Goal: Information Seeking & Learning: Learn about a topic

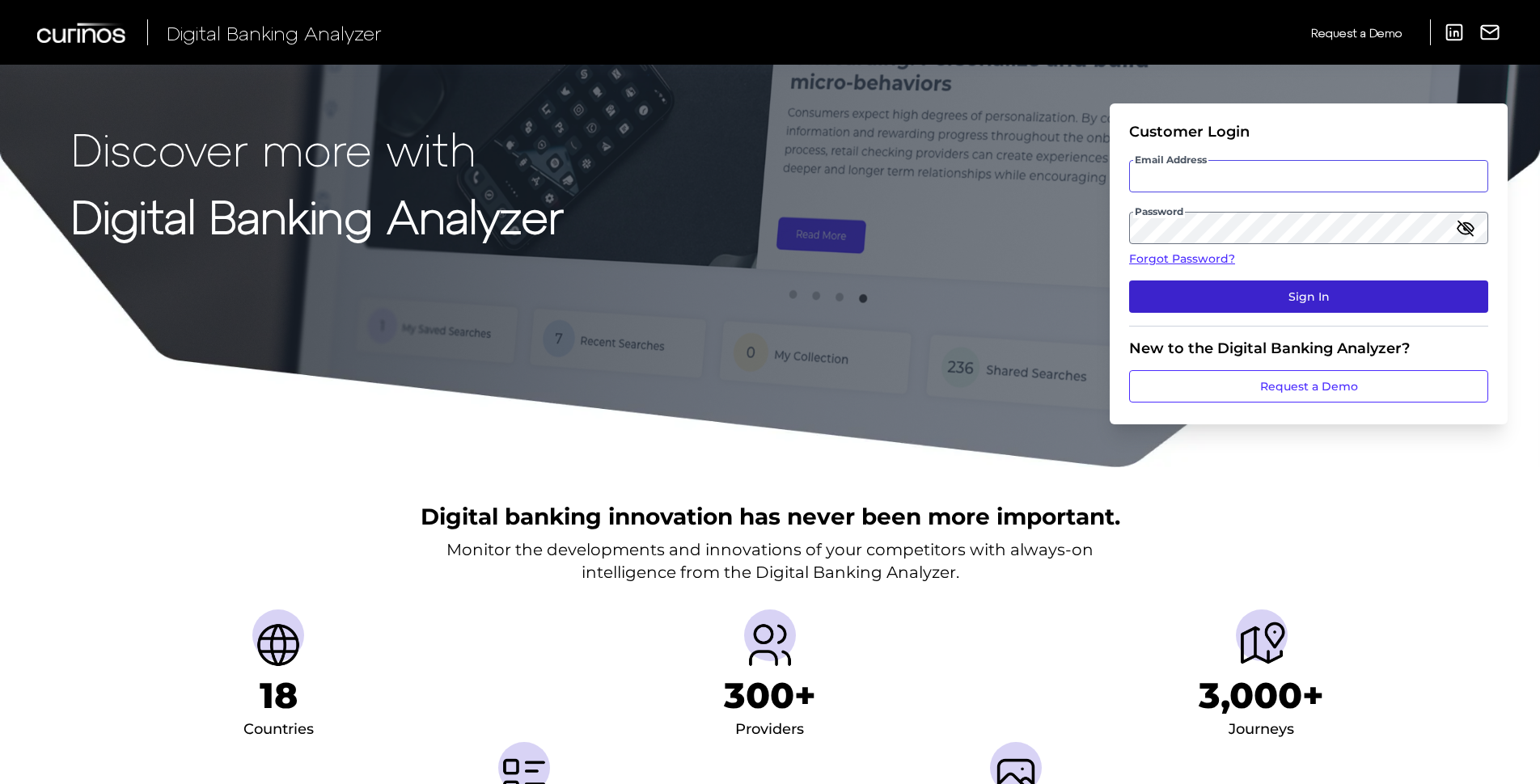
type input "[PERSON_NAME][EMAIL_ADDRESS][PERSON_NAME][DOMAIN_NAME]"
click at [1275, 297] on button "Sign In" at bounding box center [1309, 296] width 359 height 32
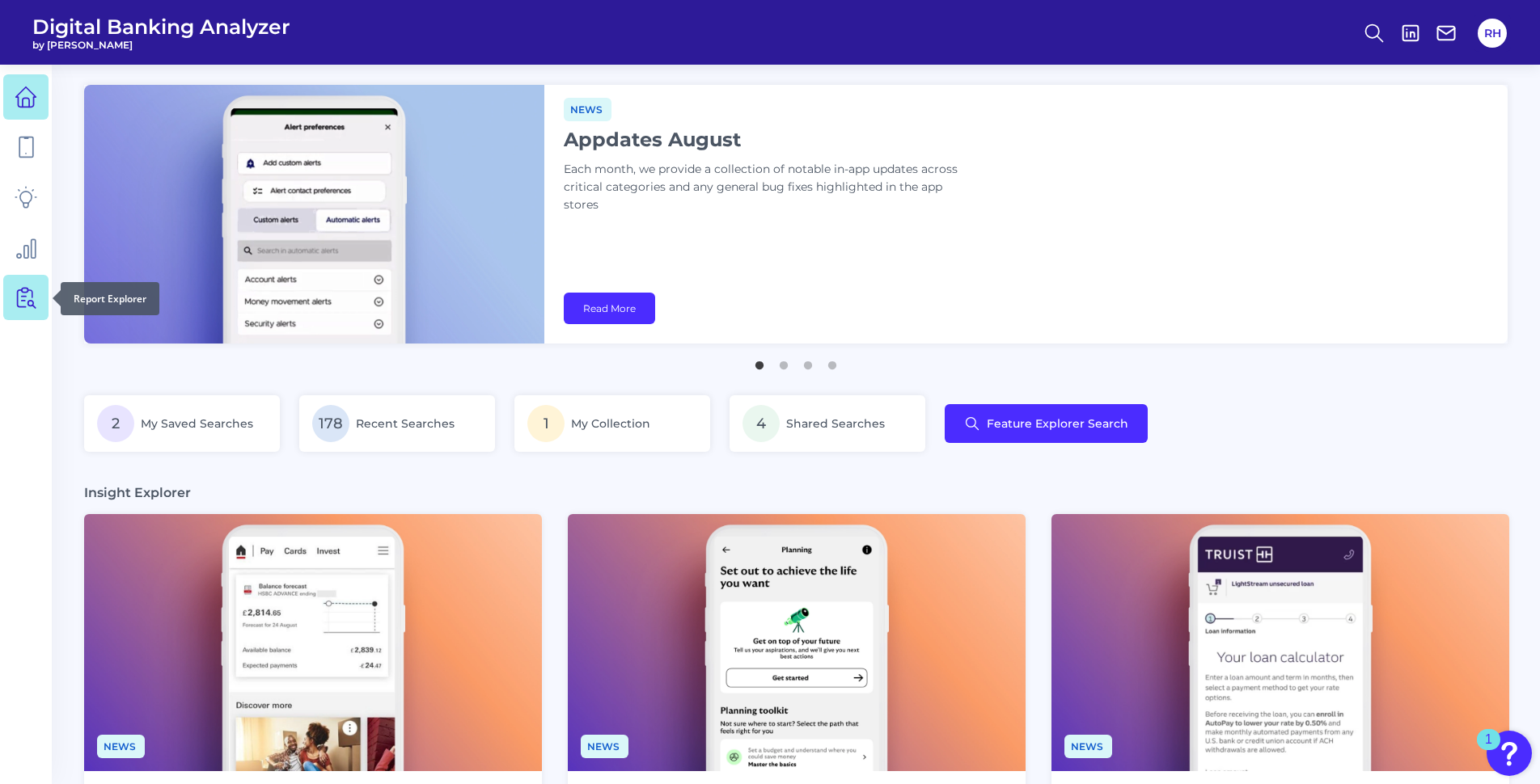
click at [15, 300] on icon at bounding box center [26, 298] width 23 height 23
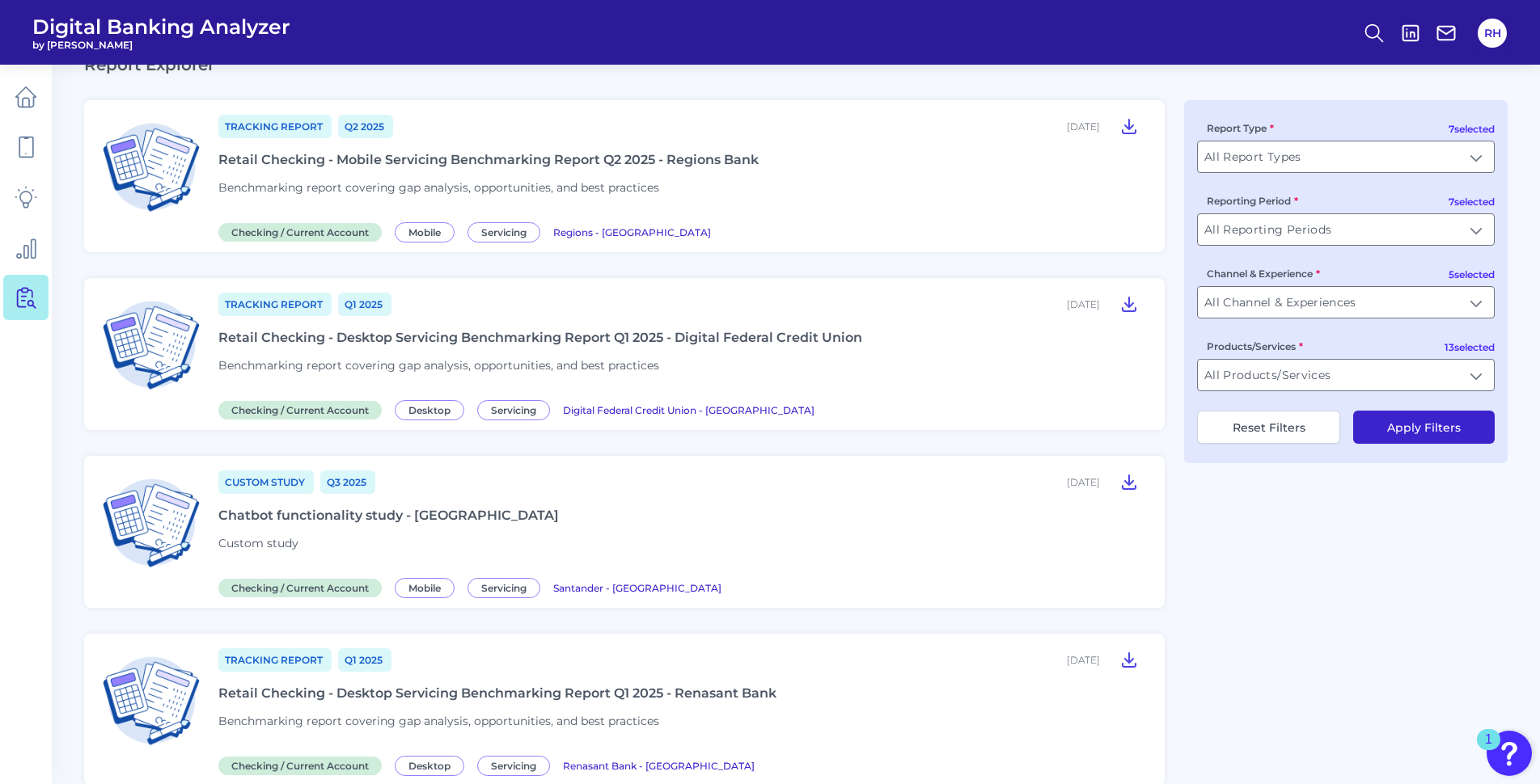
scroll to position [323, 0]
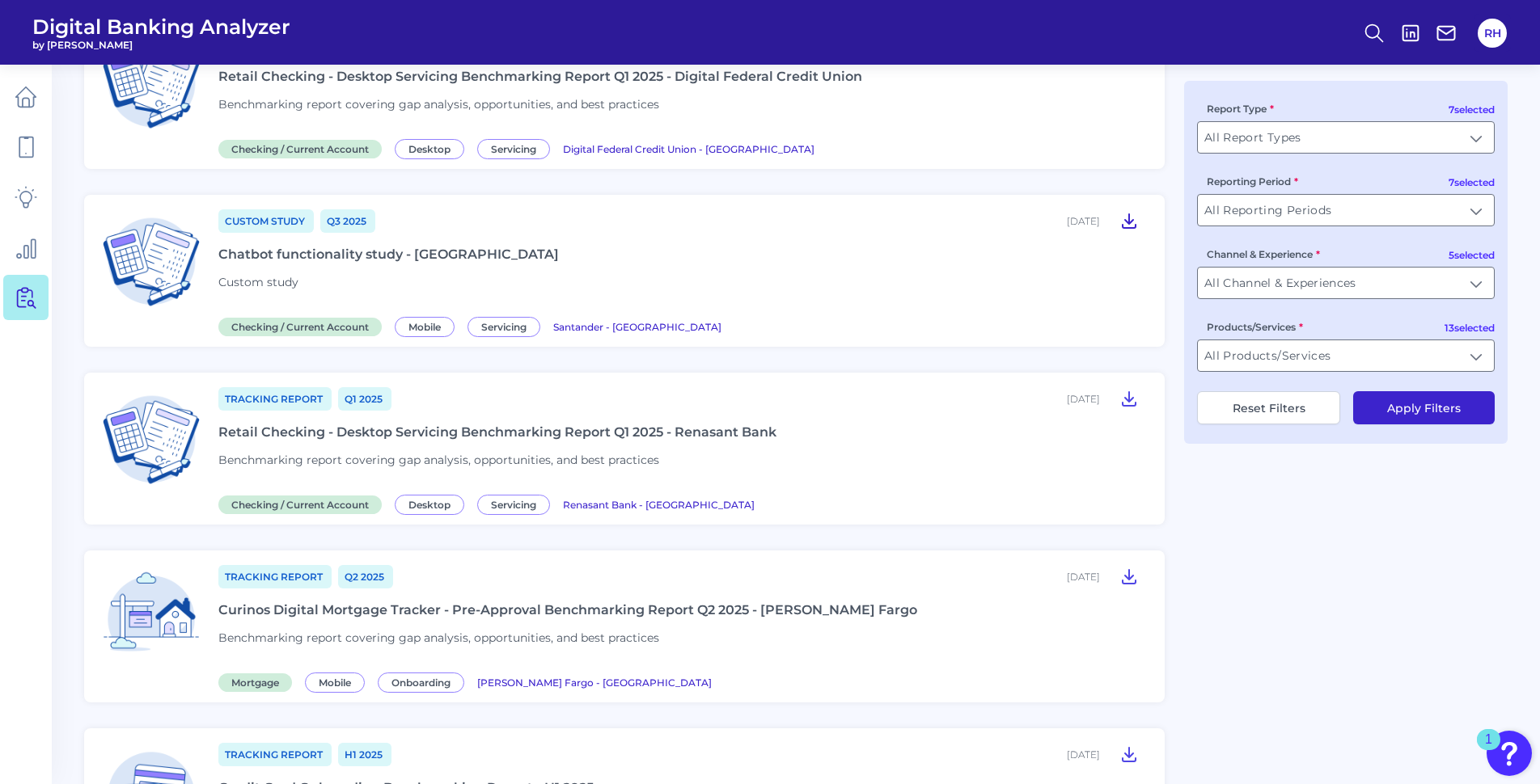
click at [1126, 224] on icon at bounding box center [1129, 221] width 19 height 19
click at [1125, 223] on icon at bounding box center [1129, 221] width 19 height 19
drag, startPoint x: 1129, startPoint y: 221, endPoint x: 1164, endPoint y: 183, distance: 51.7
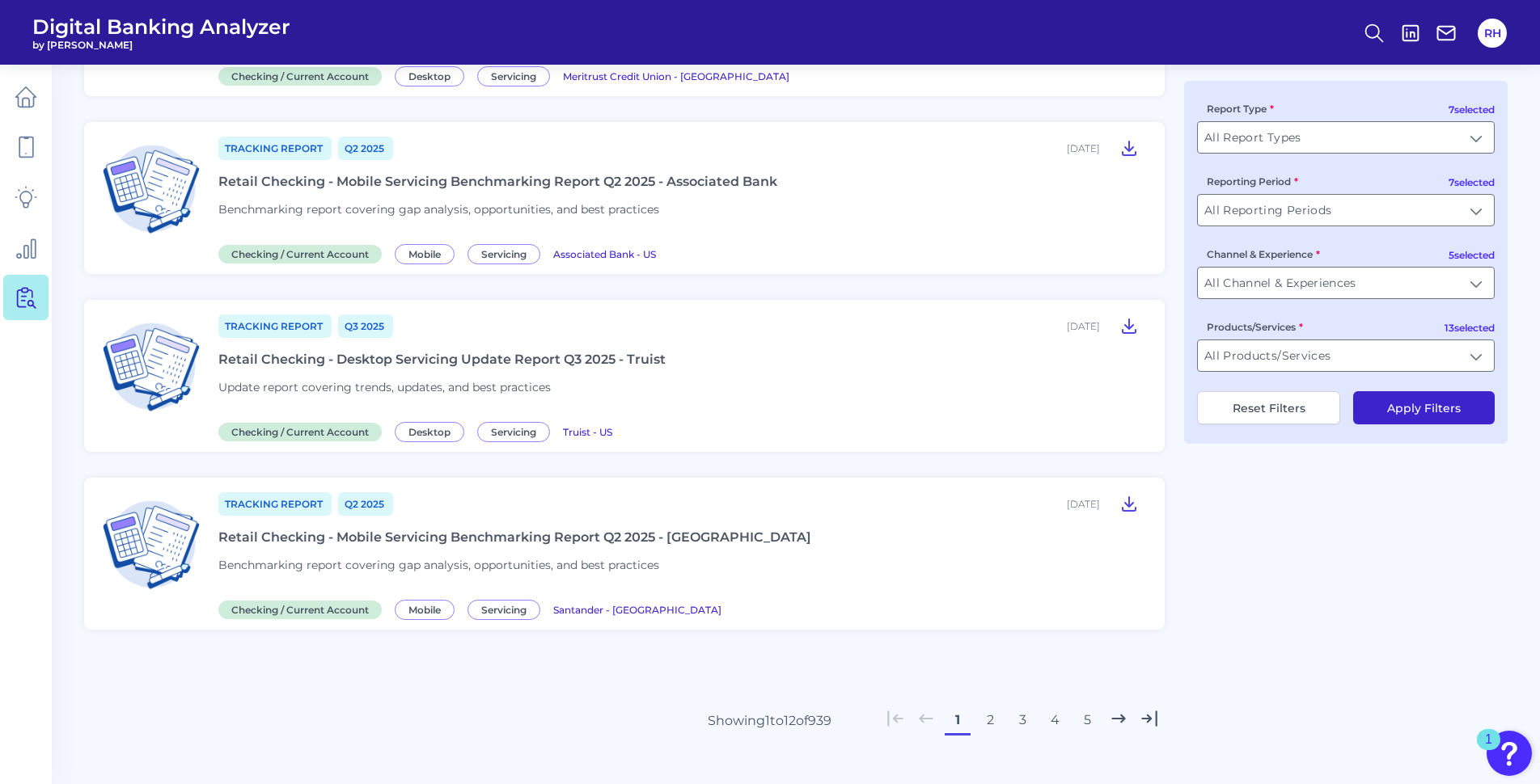
scroll to position [1787, 0]
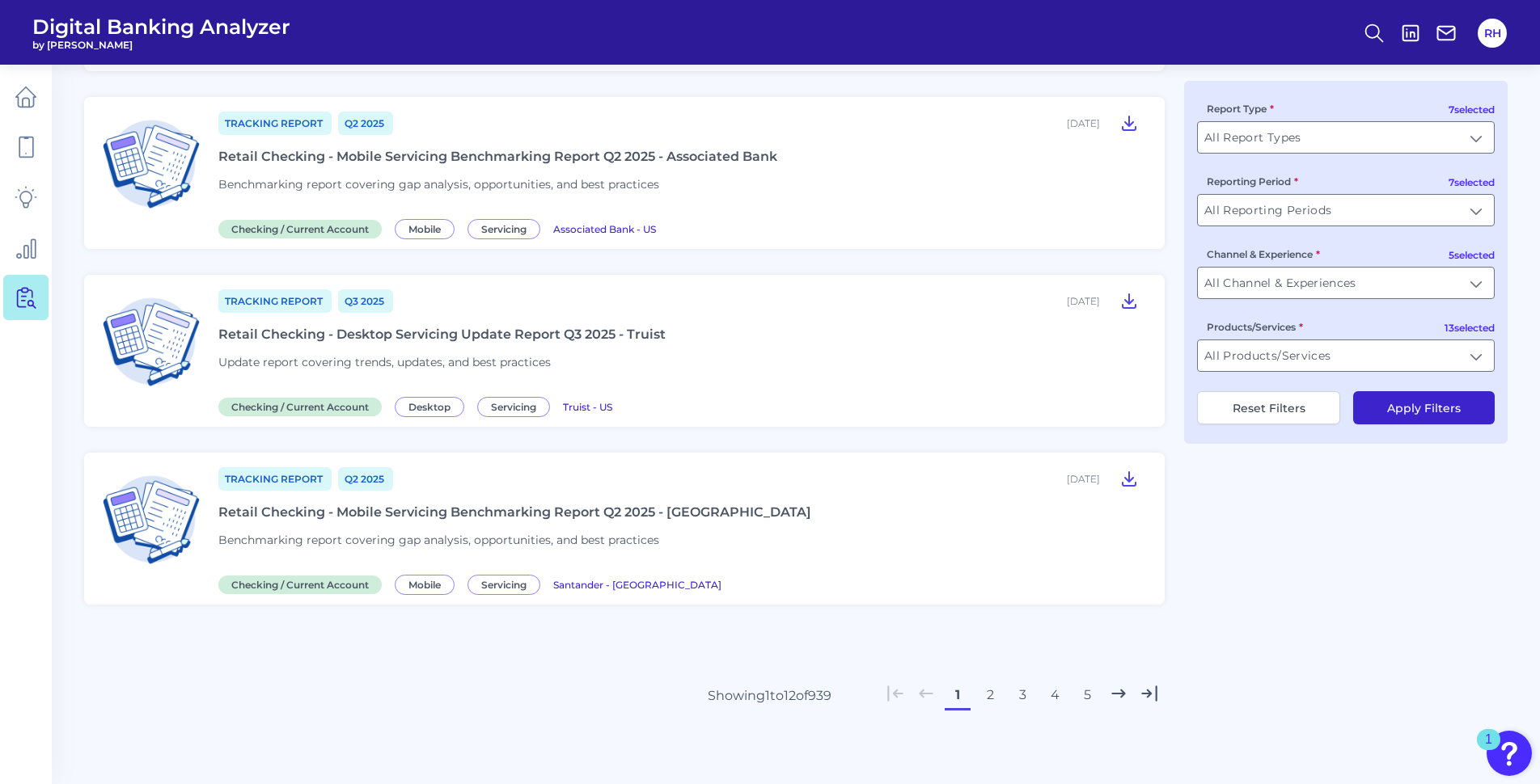
click at [992, 695] on button "2" at bounding box center [990, 696] width 26 height 26
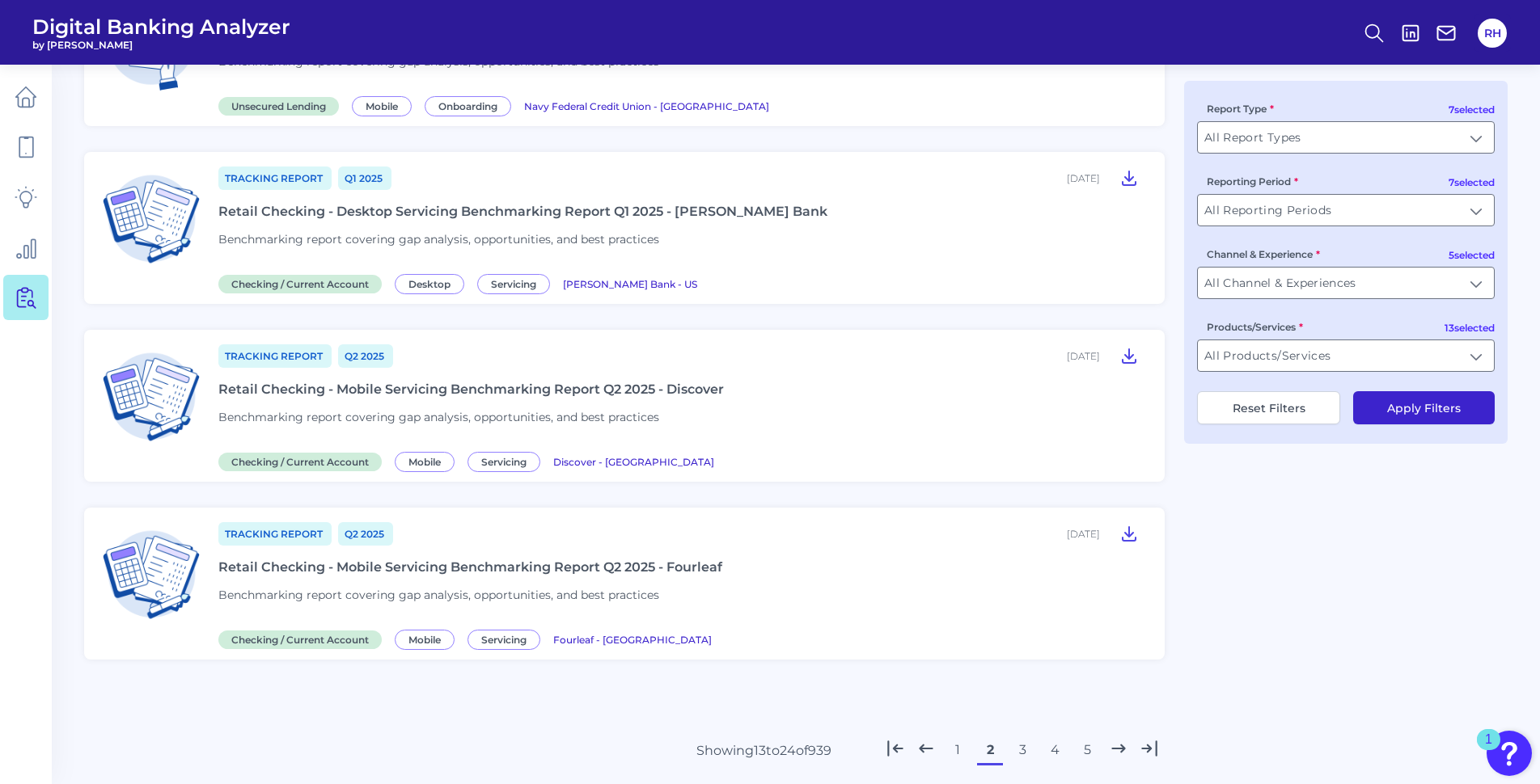
scroll to position [1726, 0]
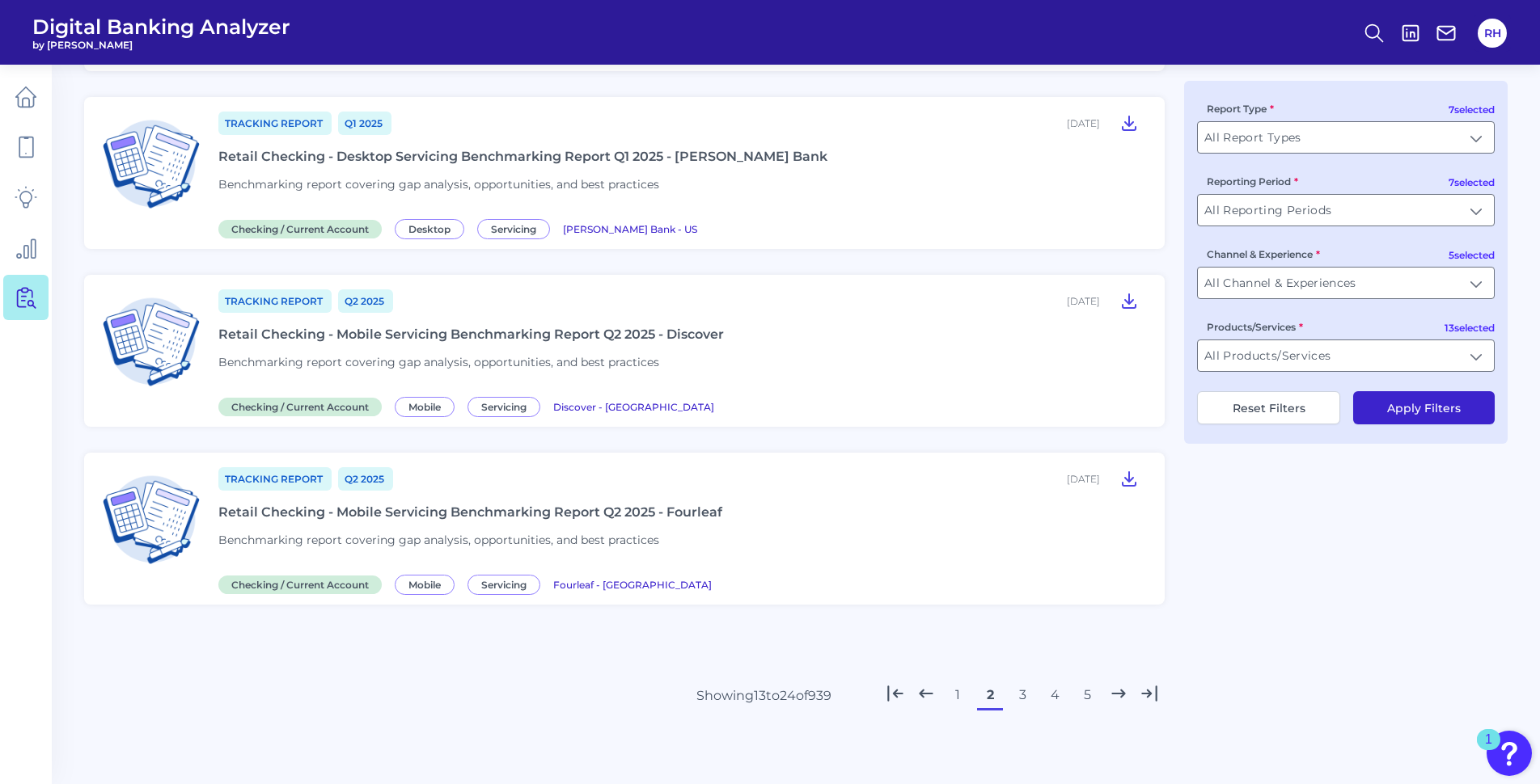
click at [1025, 696] on button "3" at bounding box center [1023, 696] width 26 height 26
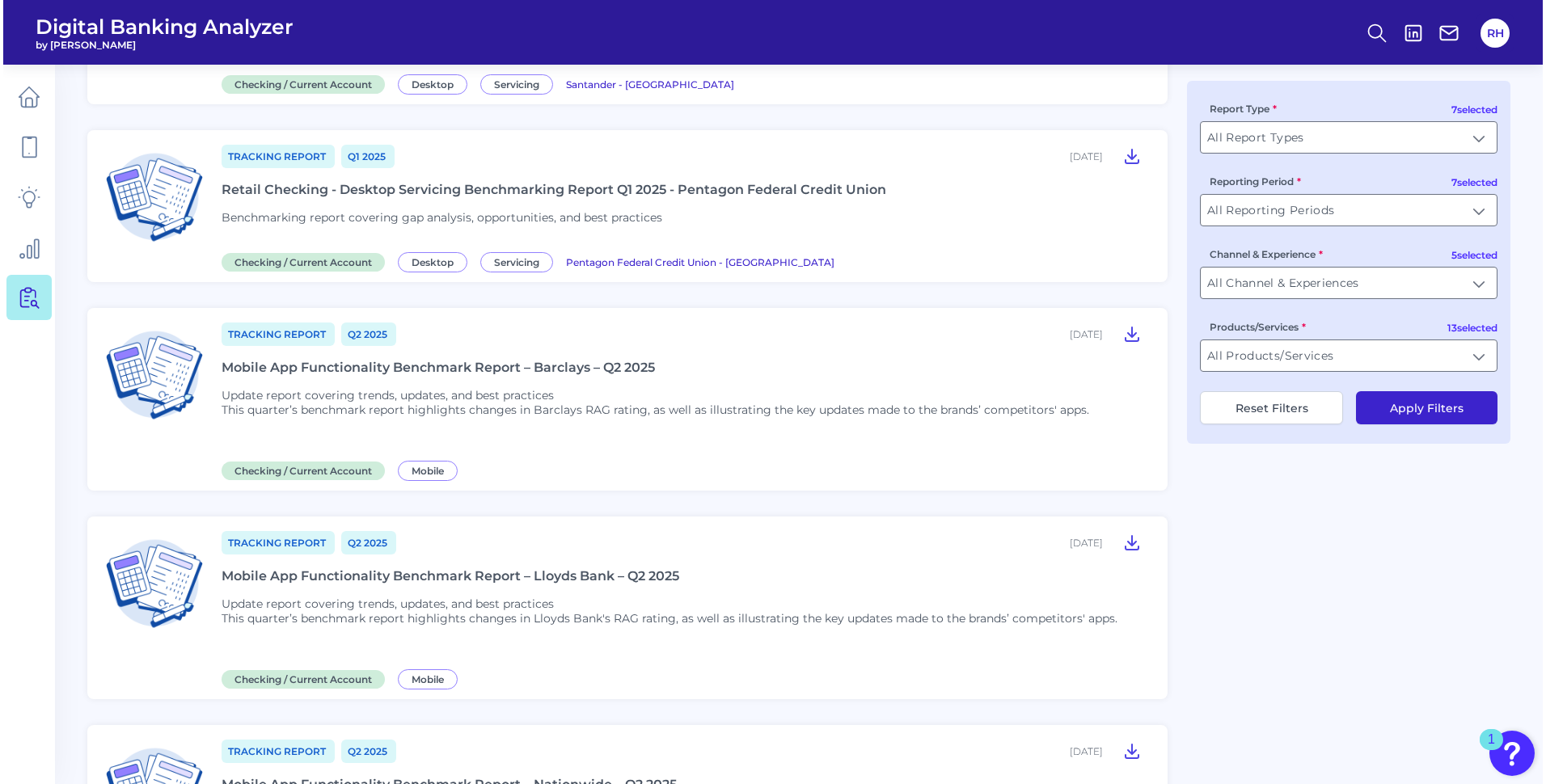
scroll to position [1536, 0]
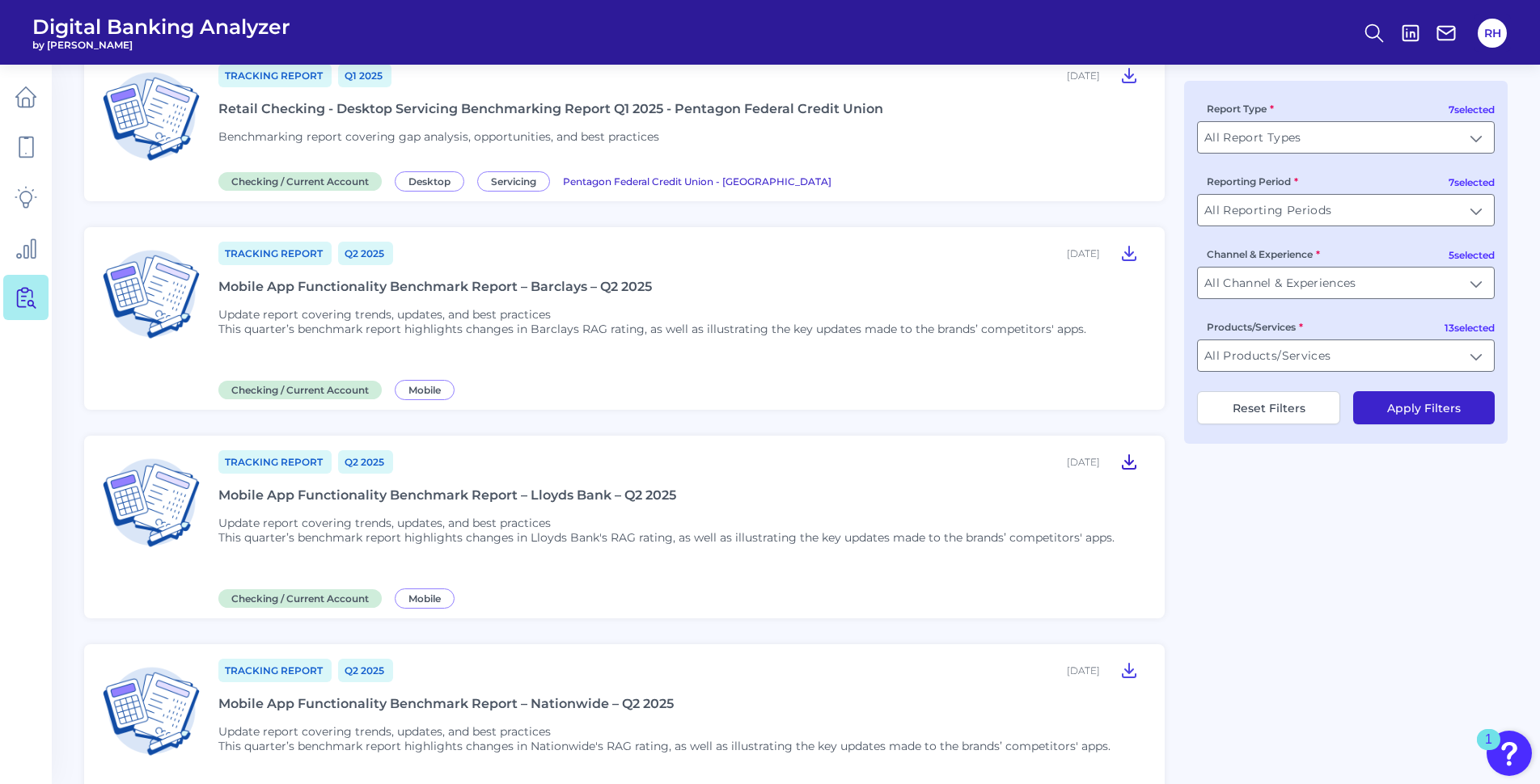
click at [1127, 459] on icon at bounding box center [1129, 462] width 19 height 19
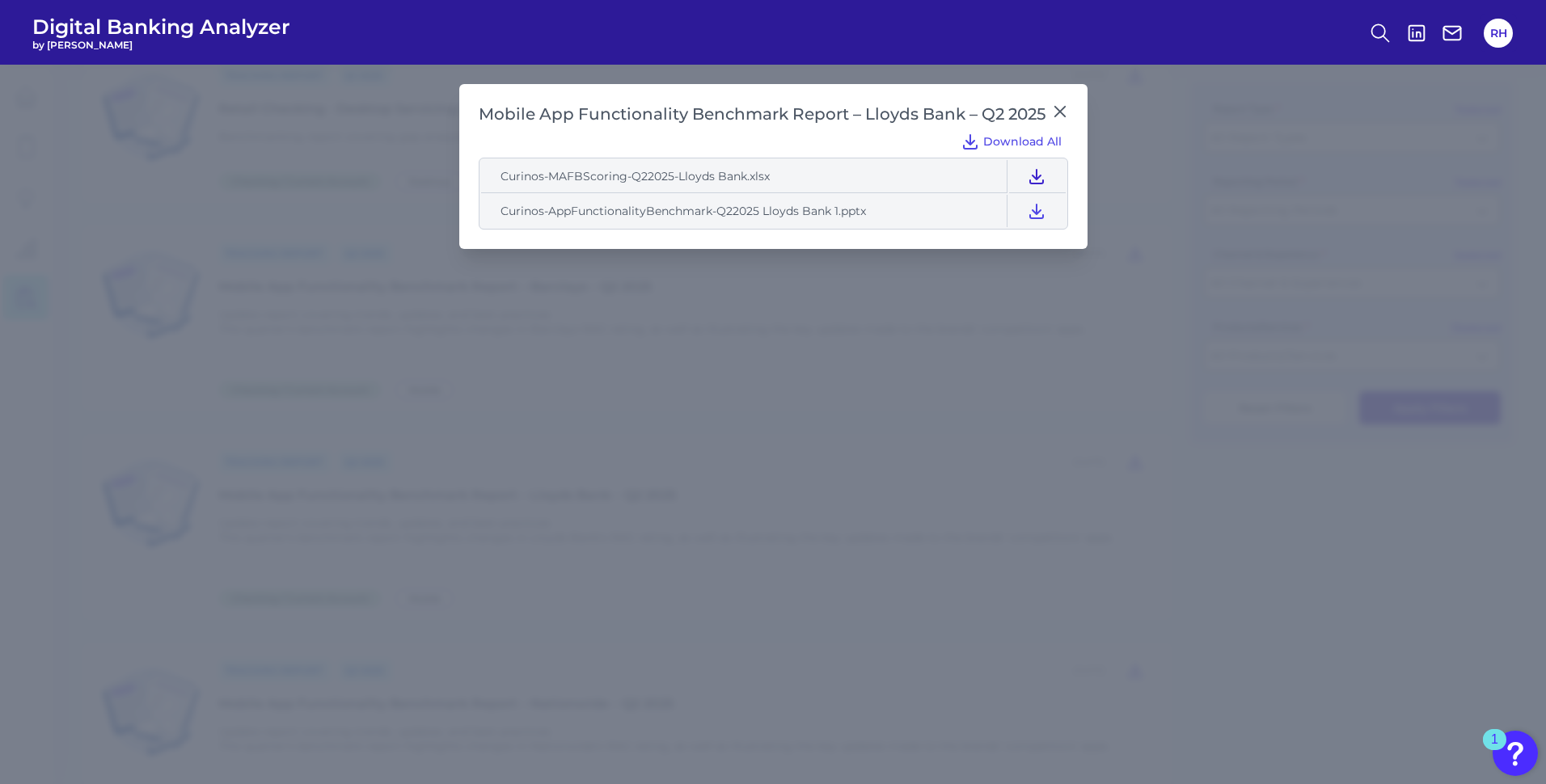
click at [1034, 173] on icon at bounding box center [1037, 176] width 19 height 19
